Goal: Information Seeking & Learning: Understand process/instructions

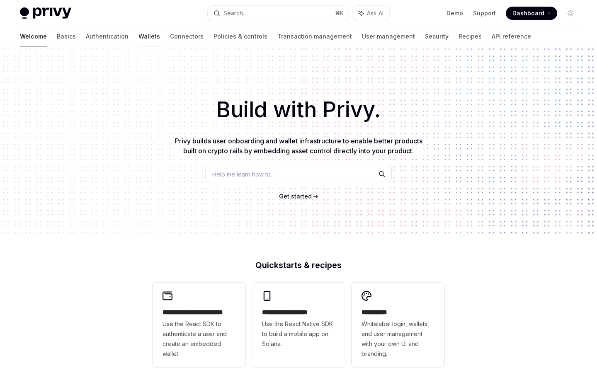
click at [138, 39] on link "Wallets" at bounding box center [149, 37] width 22 height 20
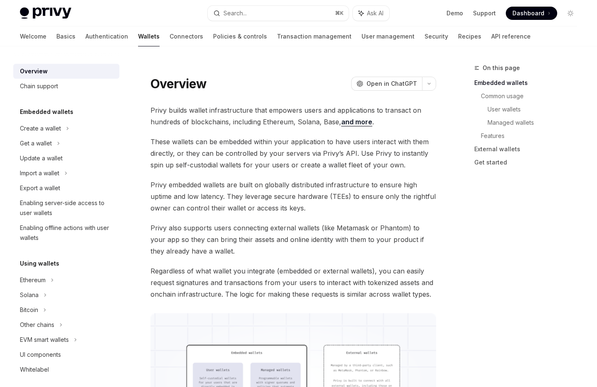
drag, startPoint x: 27, startPoint y: 283, endPoint x: 68, endPoint y: 263, distance: 45.0
click at [28, 133] on div "Ethereum" at bounding box center [40, 128] width 41 height 10
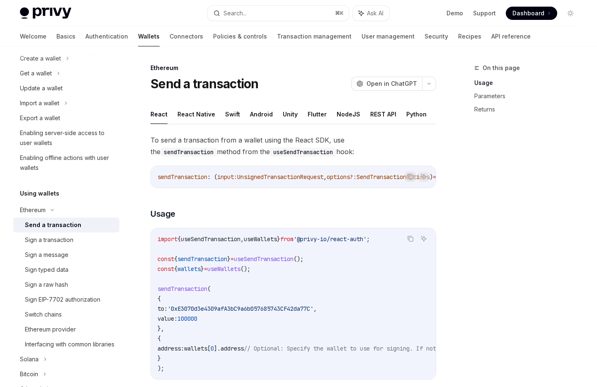
scroll to position [21, 0]
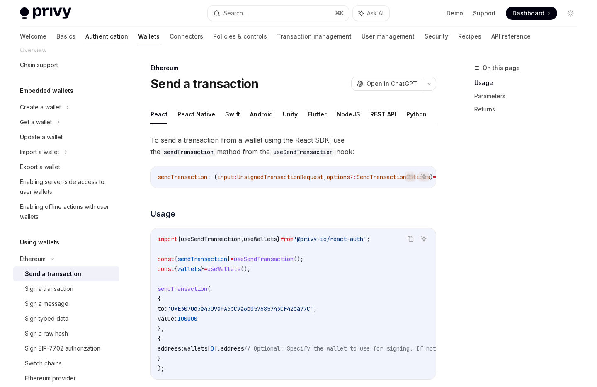
click at [85, 37] on link "Authentication" at bounding box center [106, 37] width 43 height 20
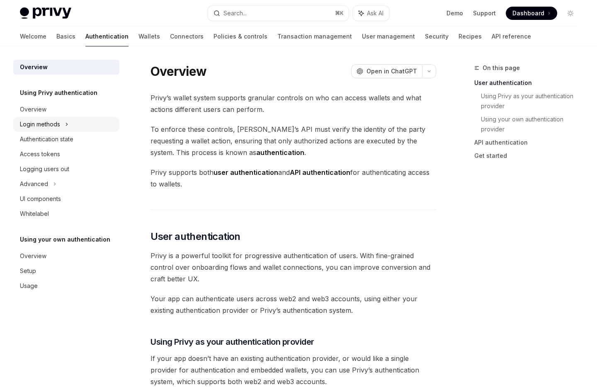
click at [59, 128] on div "Login methods" at bounding box center [40, 124] width 40 height 10
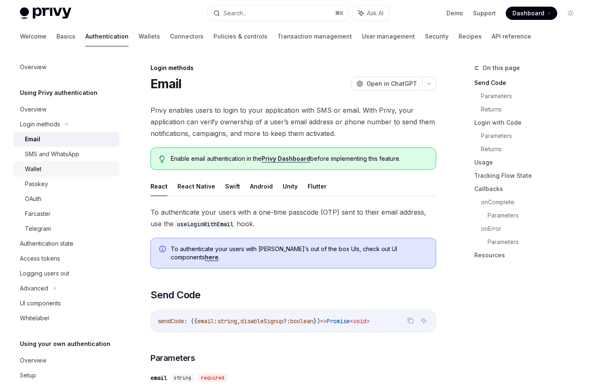
click at [41, 167] on div "Wallet" at bounding box center [33, 169] width 17 height 10
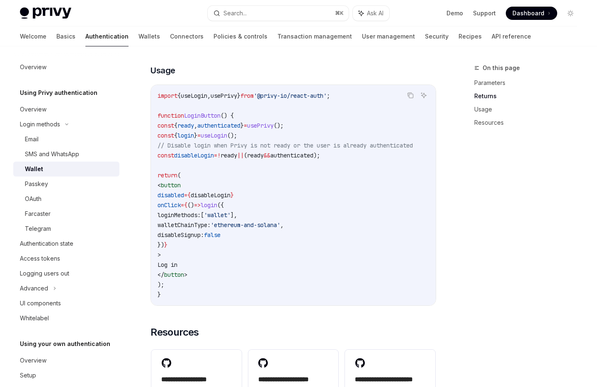
scroll to position [480, 0]
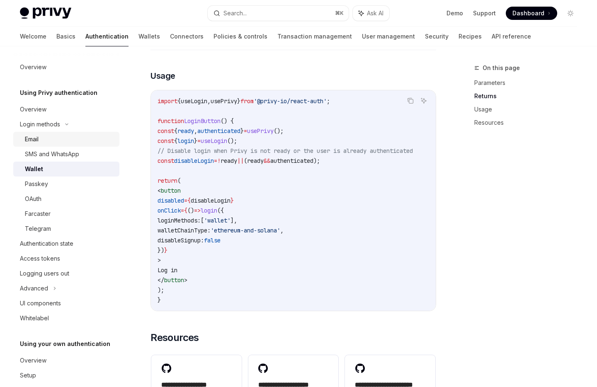
click at [52, 140] on div "Email" at bounding box center [70, 139] width 90 height 10
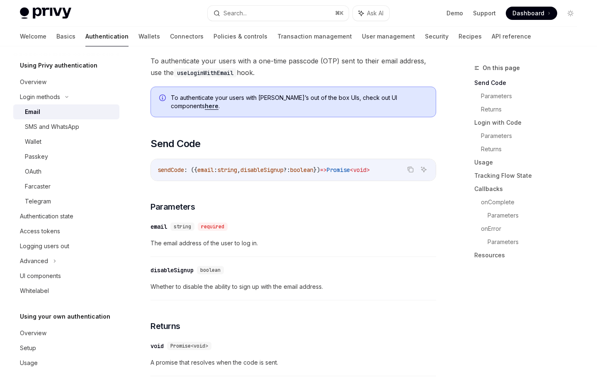
scroll to position [27, 0]
click at [42, 261] on div "Advanced" at bounding box center [34, 261] width 28 height 10
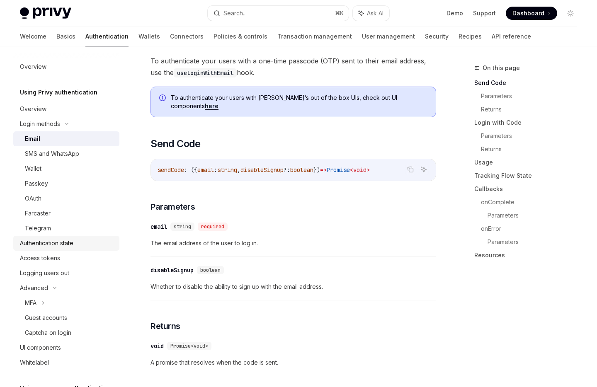
scroll to position [0, 0]
click at [60, 273] on div "Logging users out" at bounding box center [44, 274] width 49 height 10
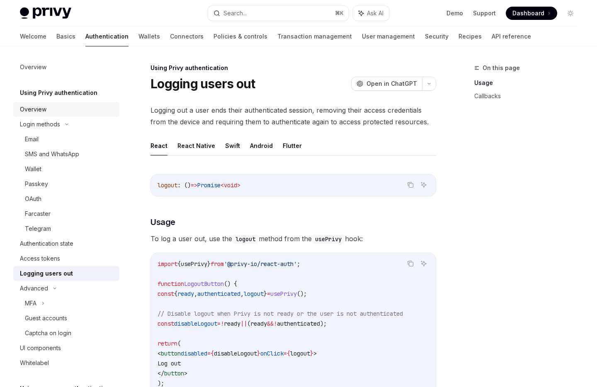
click at [58, 111] on div "Overview" at bounding box center [67, 109] width 94 height 10
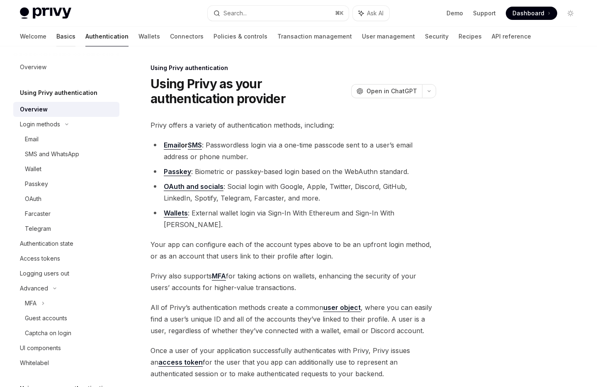
click at [56, 38] on link "Basics" at bounding box center [65, 37] width 19 height 20
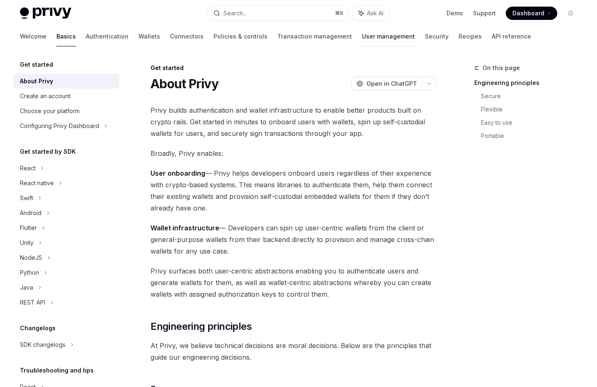
click at [362, 37] on link "User management" at bounding box center [388, 37] width 53 height 20
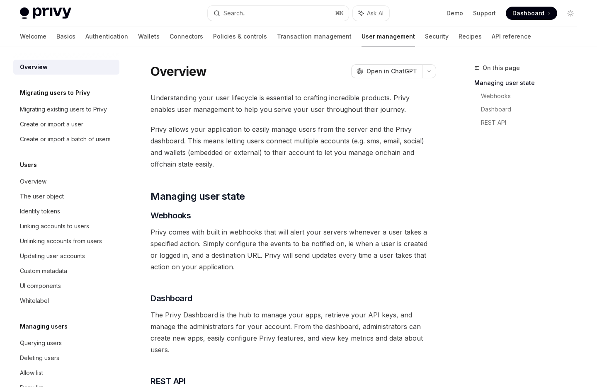
click at [361, 39] on link "User management" at bounding box center [387, 37] width 53 height 20
drag, startPoint x: 47, startPoint y: 126, endPoint x: 57, endPoint y: 133, distance: 12.1
click at [47, 127] on div "Create or import a user" at bounding box center [51, 124] width 63 height 10
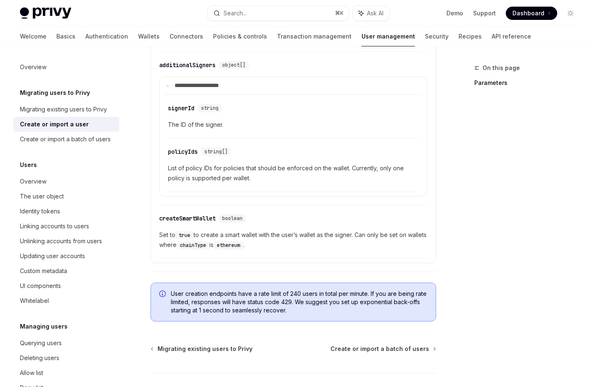
scroll to position [620, 0]
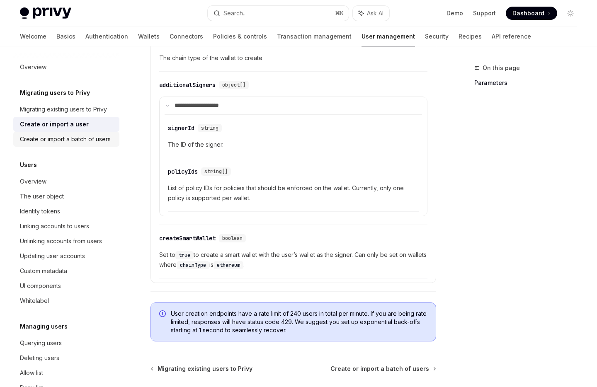
click at [94, 141] on div "Create or import a batch of users" at bounding box center [65, 139] width 91 height 10
type textarea "*"
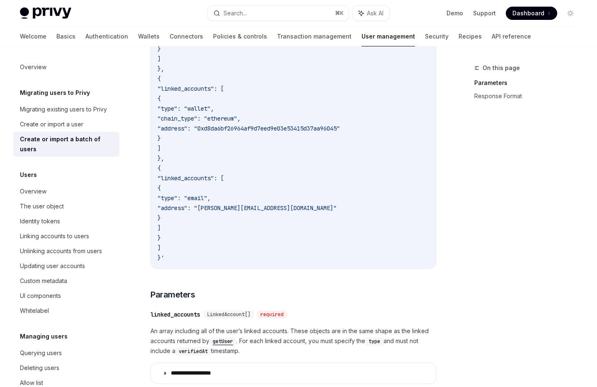
scroll to position [404, 0]
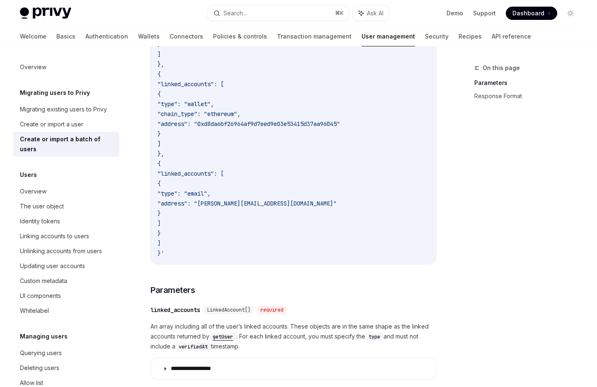
click at [240, 115] on span ""chain_type": "ethereum"," at bounding box center [198, 113] width 83 height 7
copy span "chain_type"
